Goal: Information Seeking & Learning: Learn about a topic

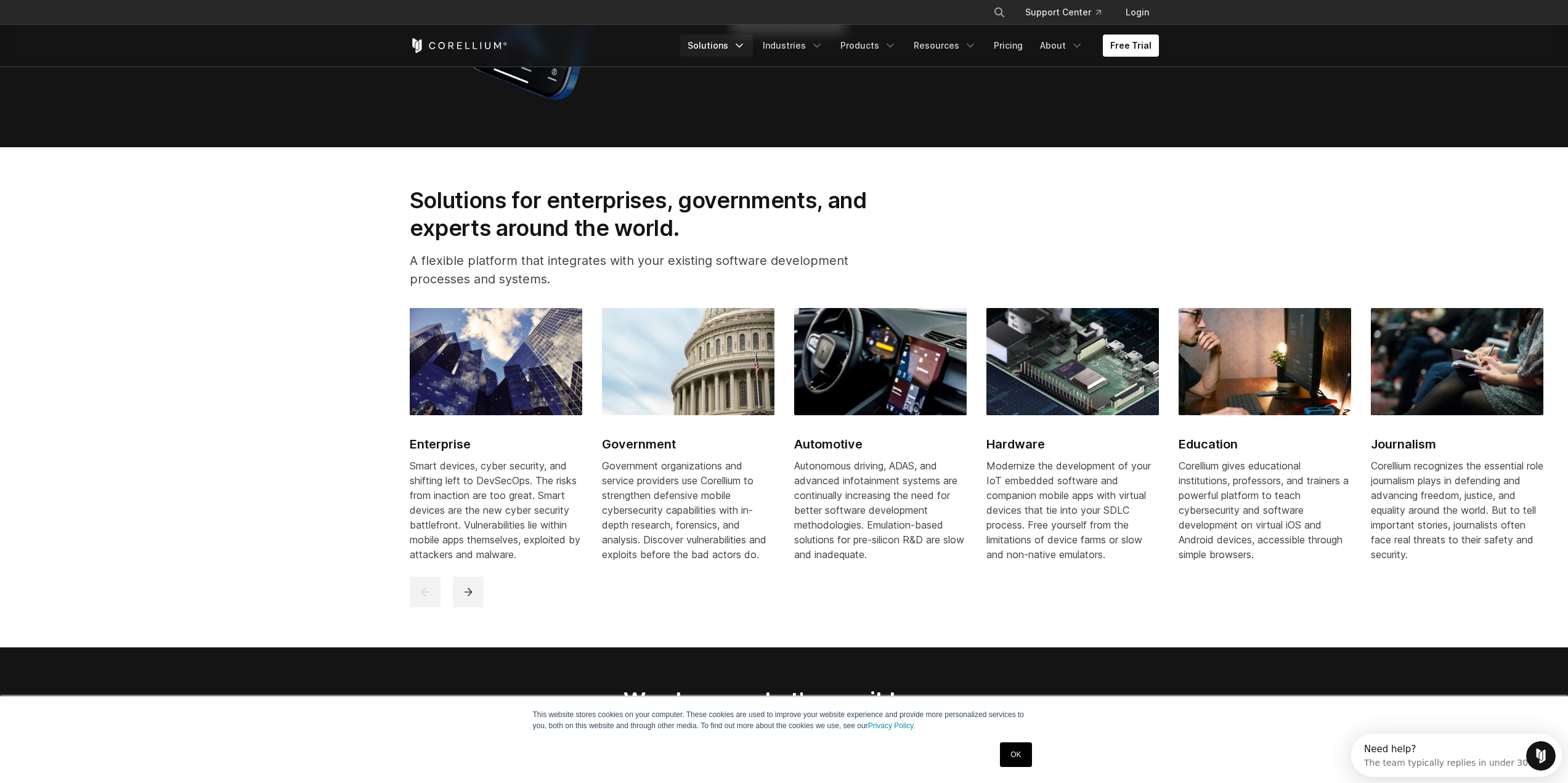
click at [746, 46] on icon "Navigation Menu" at bounding box center [739, 45] width 12 height 12
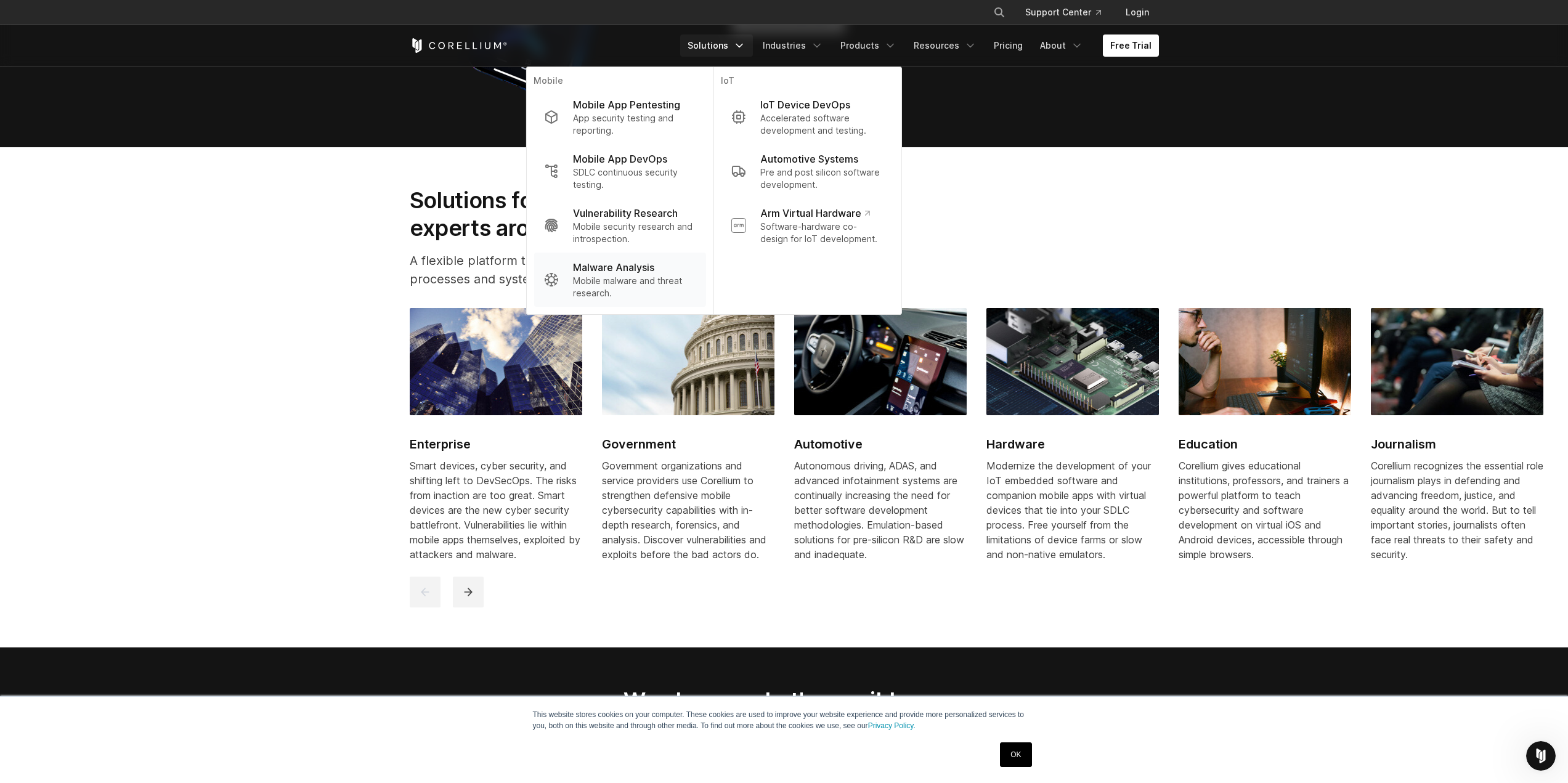
click at [612, 283] on p "Mobile malware and threat research." at bounding box center [634, 287] width 123 height 25
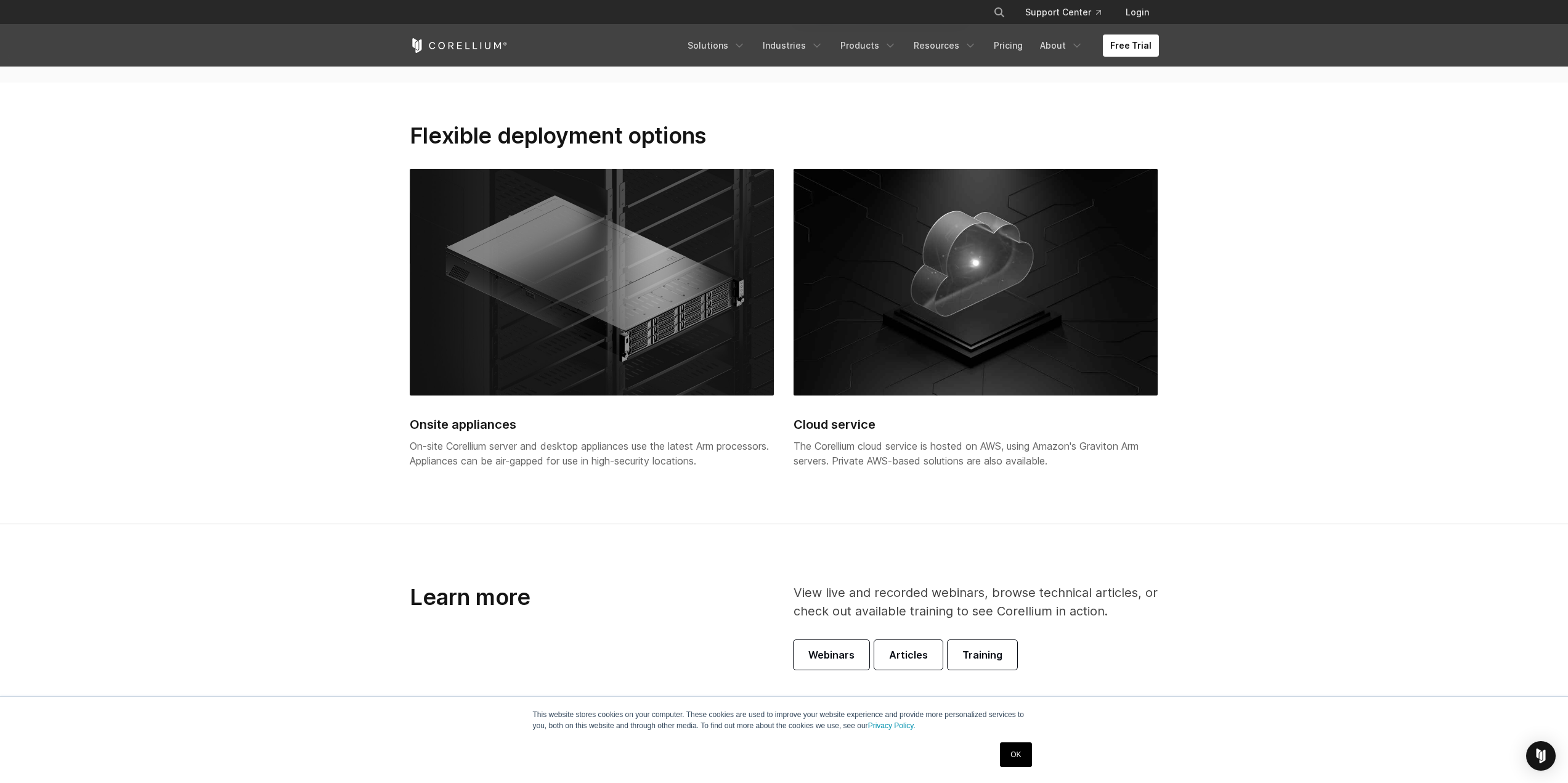
scroll to position [2711, 0]
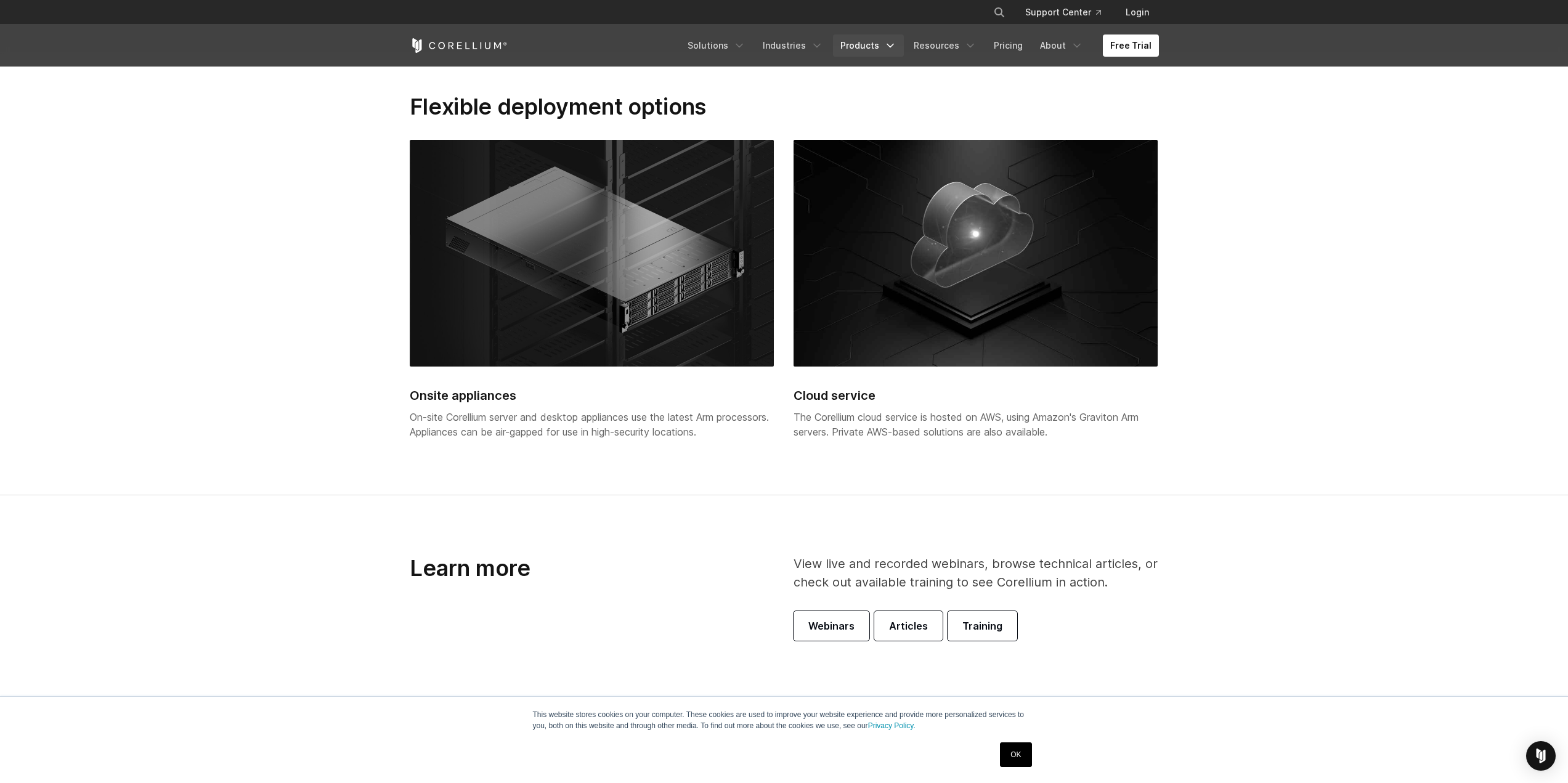
click at [897, 41] on icon "Navigation Menu" at bounding box center [890, 45] width 12 height 12
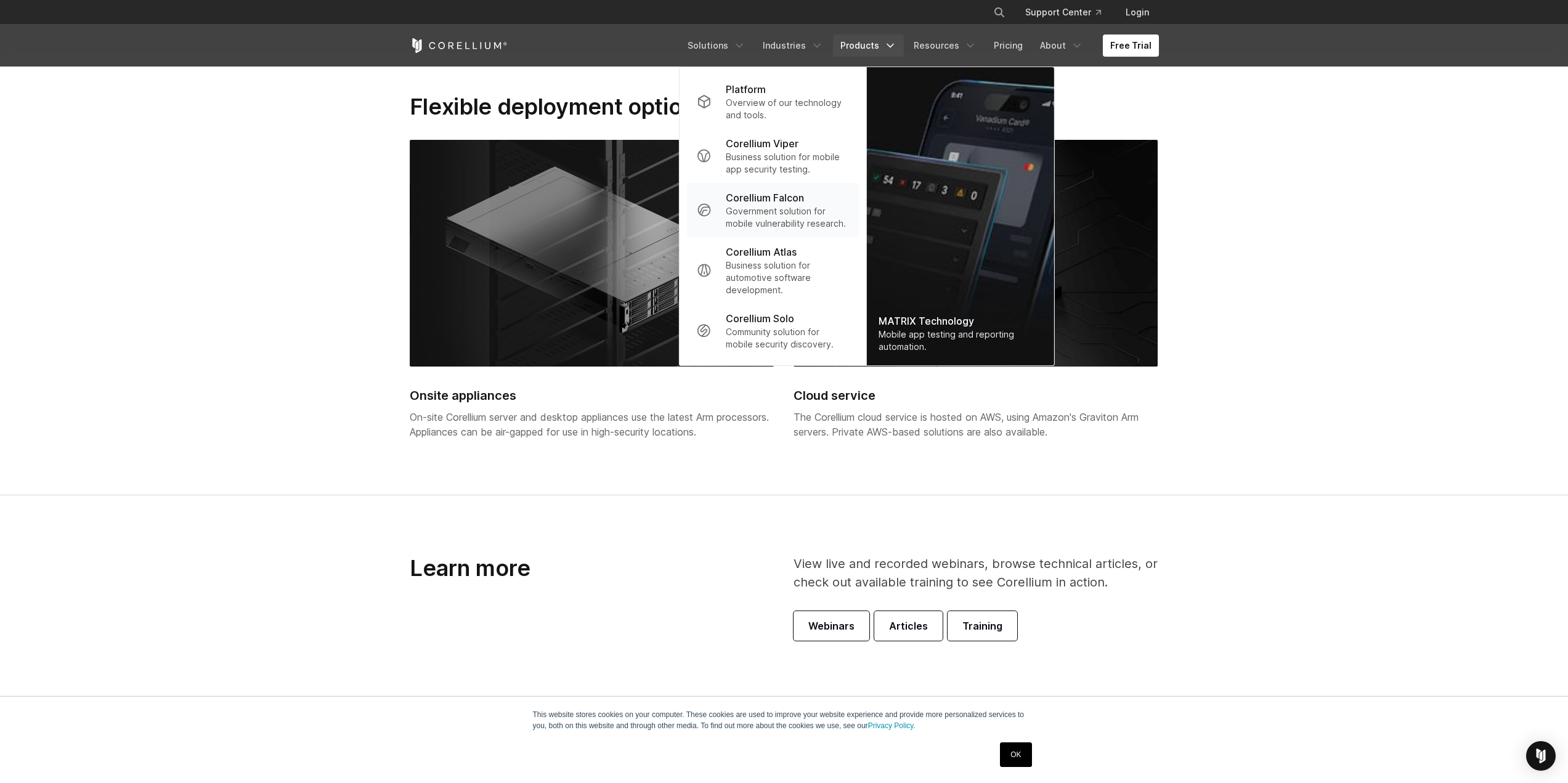
click at [799, 214] on p "Government solution for mobile vulnerability research." at bounding box center [787, 218] width 123 height 25
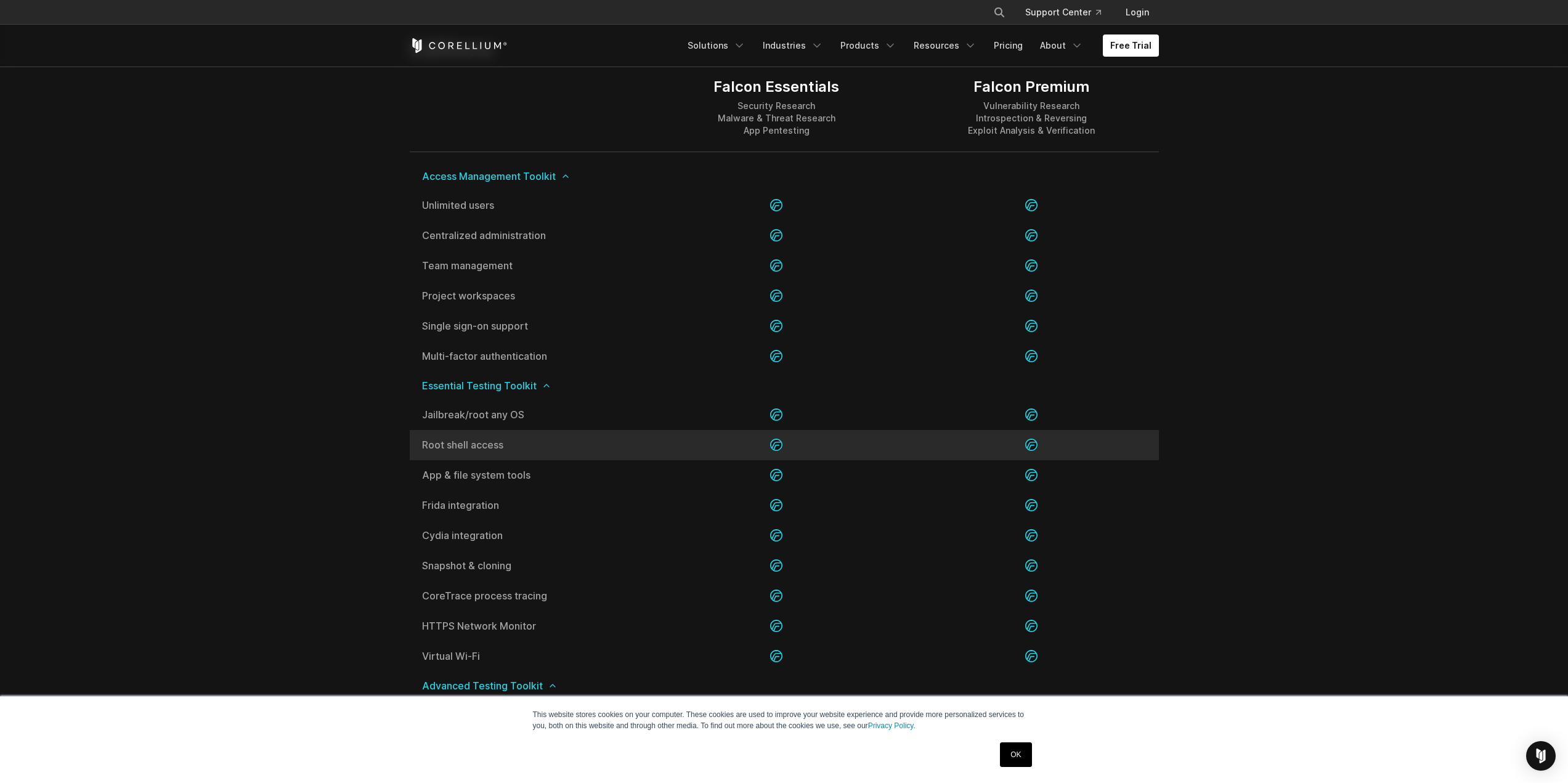
scroll to position [1417, 0]
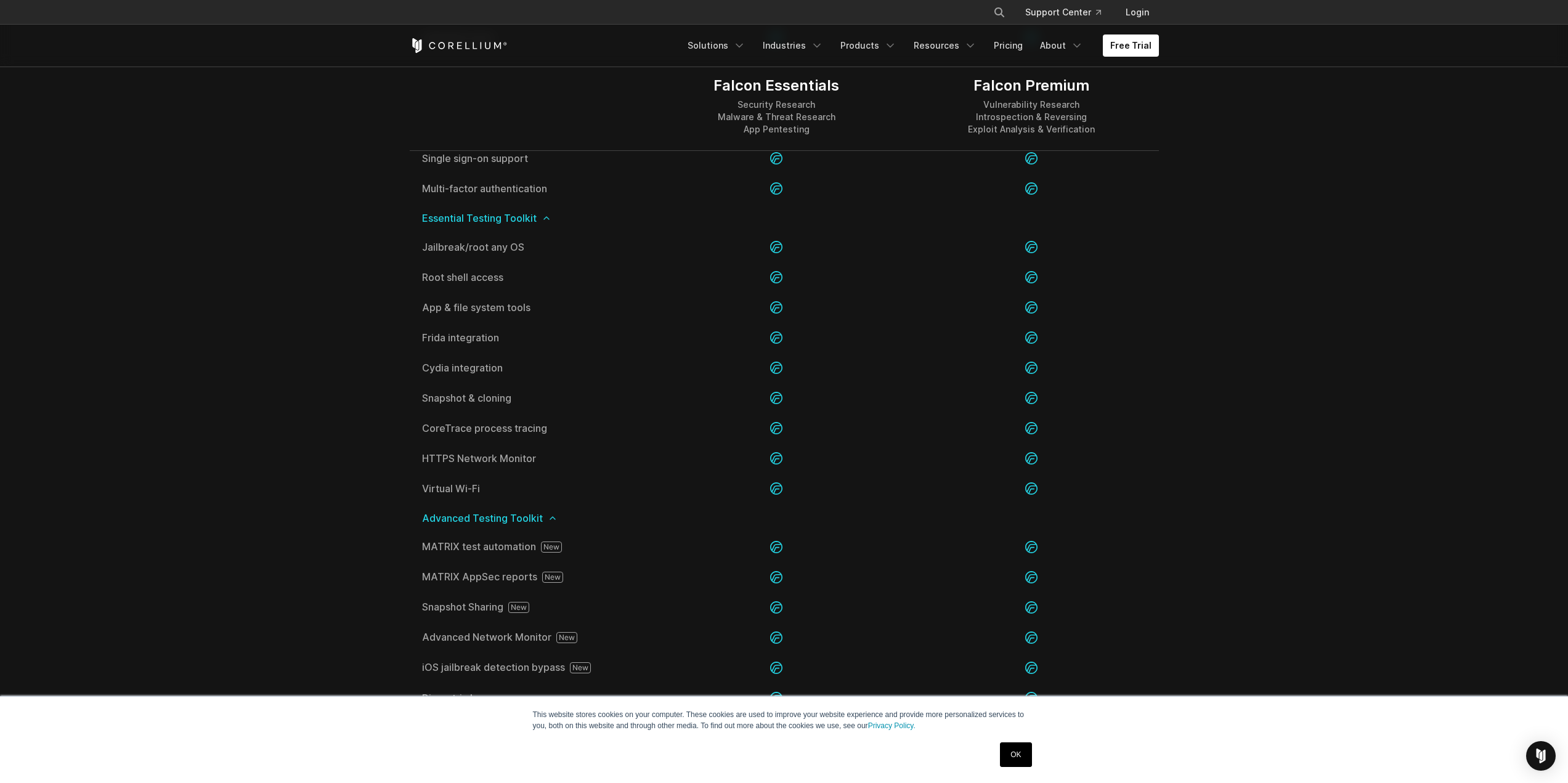
click at [1019, 758] on link "OK" at bounding box center [1016, 755] width 32 height 25
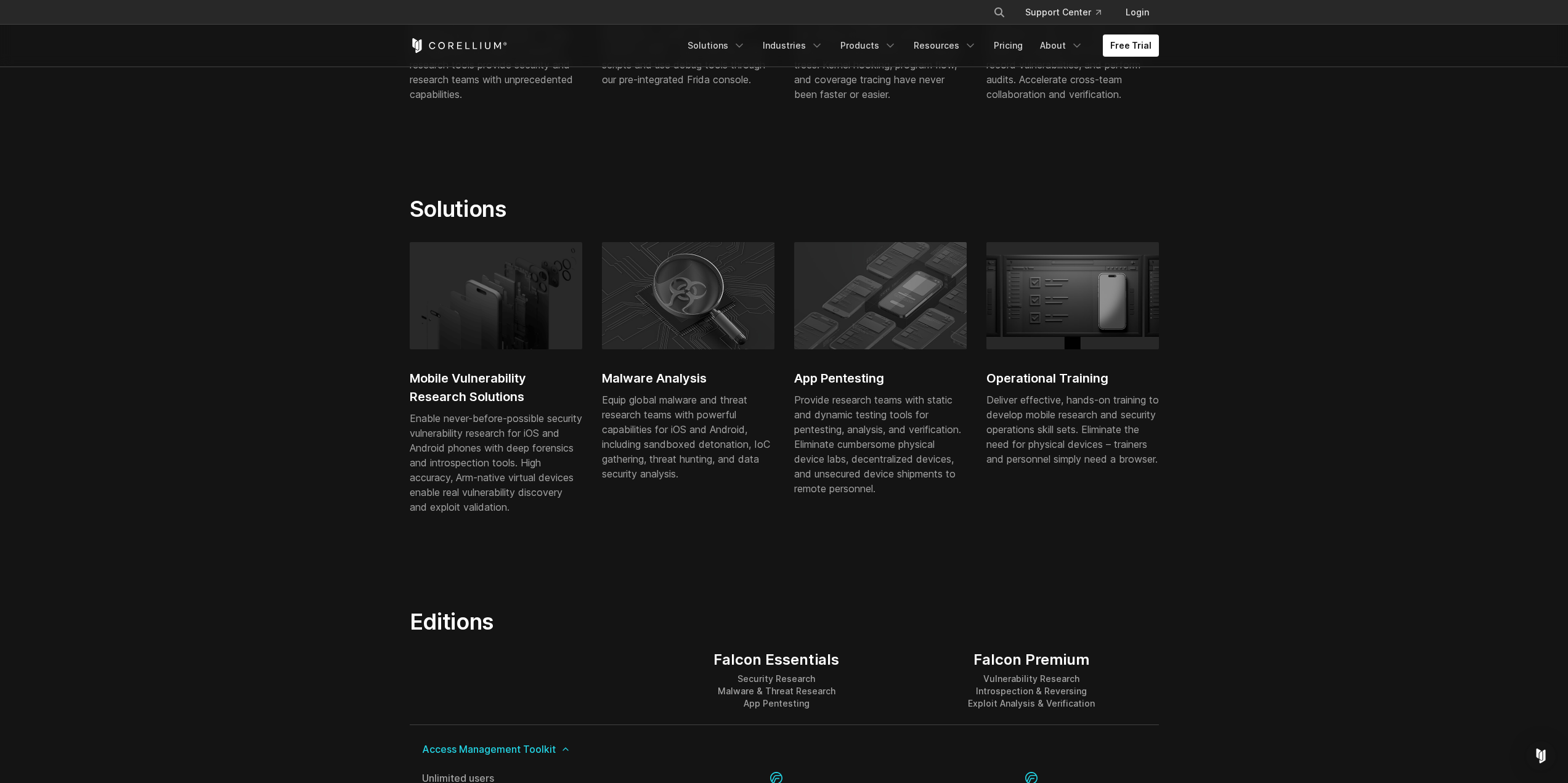
scroll to position [678, 0]
click at [894, 47] on icon "Navigation Menu" at bounding box center [890, 45] width 12 height 12
